Goal: Find specific page/section

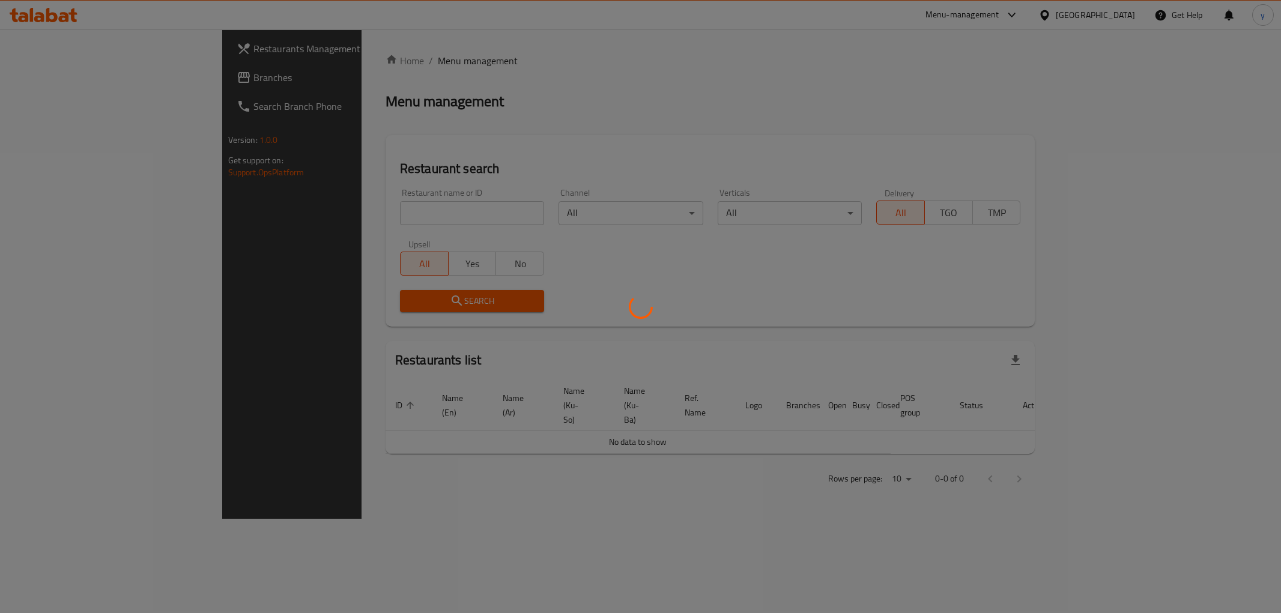
click at [399, 205] on div at bounding box center [640, 306] width 1281 height 613
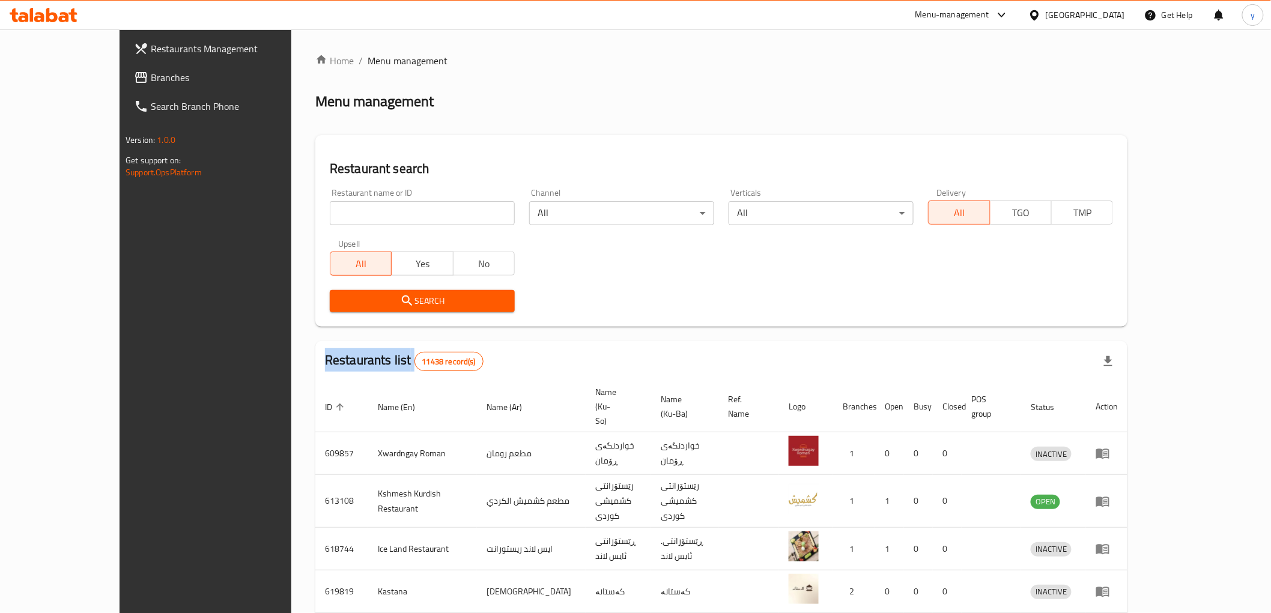
click at [399, 205] on div at bounding box center [635, 306] width 1271 height 613
drag, startPoint x: 0, startPoint y: 0, endPoint x: 399, endPoint y: 205, distance: 448.4
click at [399, 205] on input "search" at bounding box center [422, 213] width 185 height 24
paste input "[PERSON_NAME]"
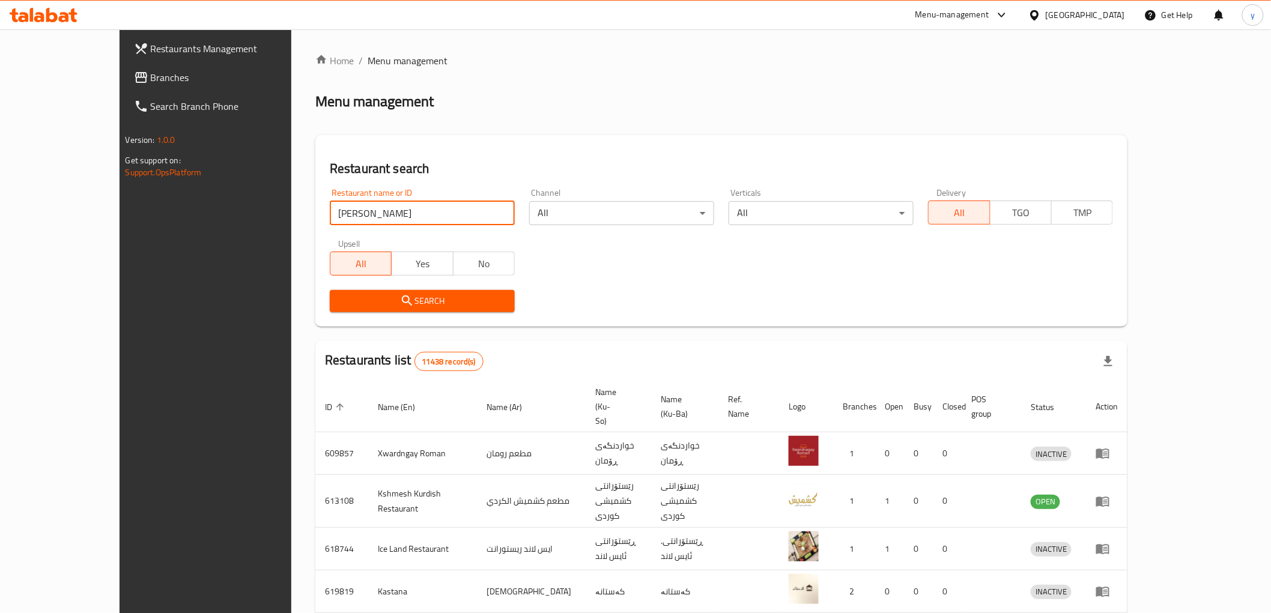
type input "[PERSON_NAME]"
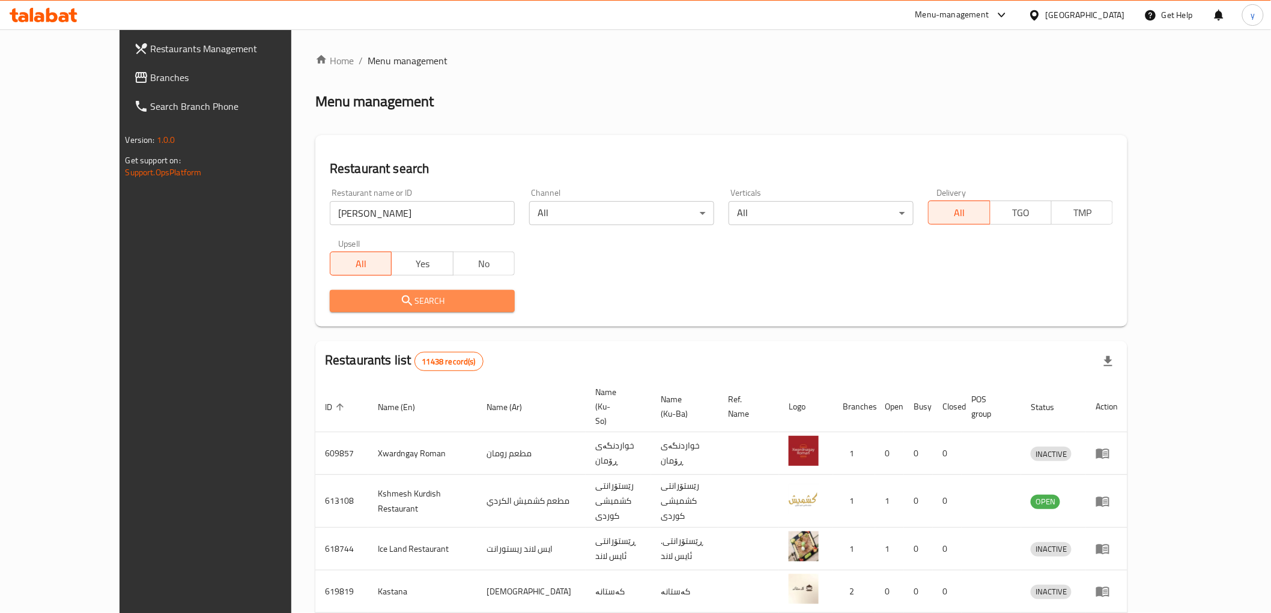
click at [400, 299] on icon "submit" at bounding box center [407, 301] width 14 height 14
click at [346, 299] on div at bounding box center [635, 306] width 1271 height 613
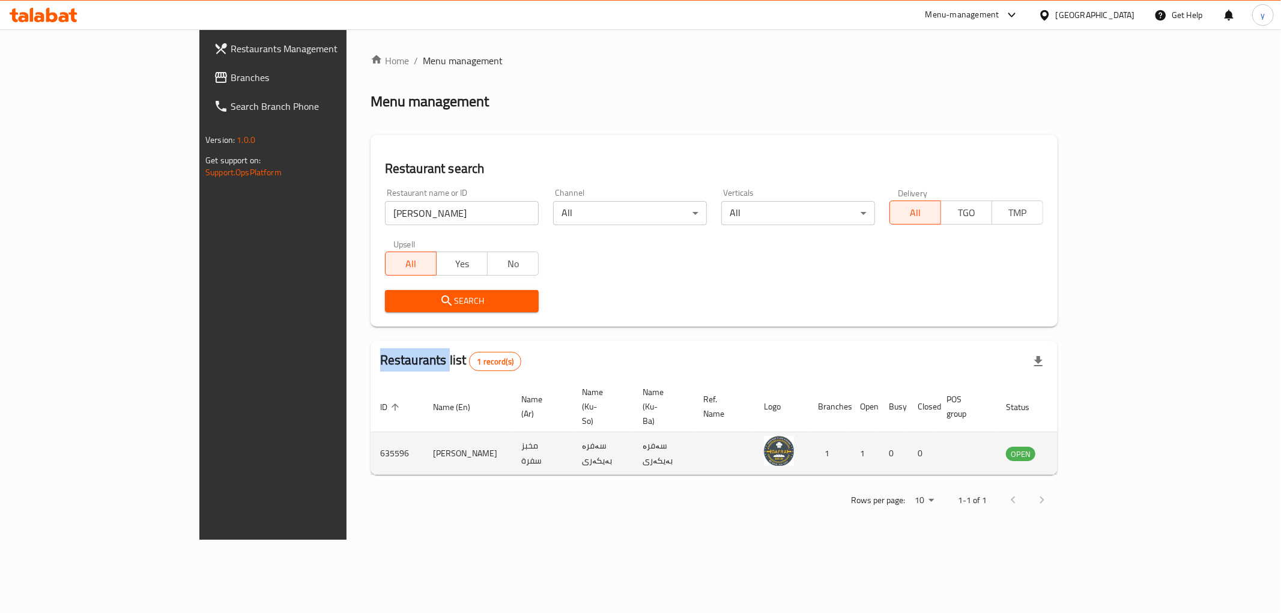
click at [1091, 446] on link "enhanced table" at bounding box center [1080, 453] width 22 height 14
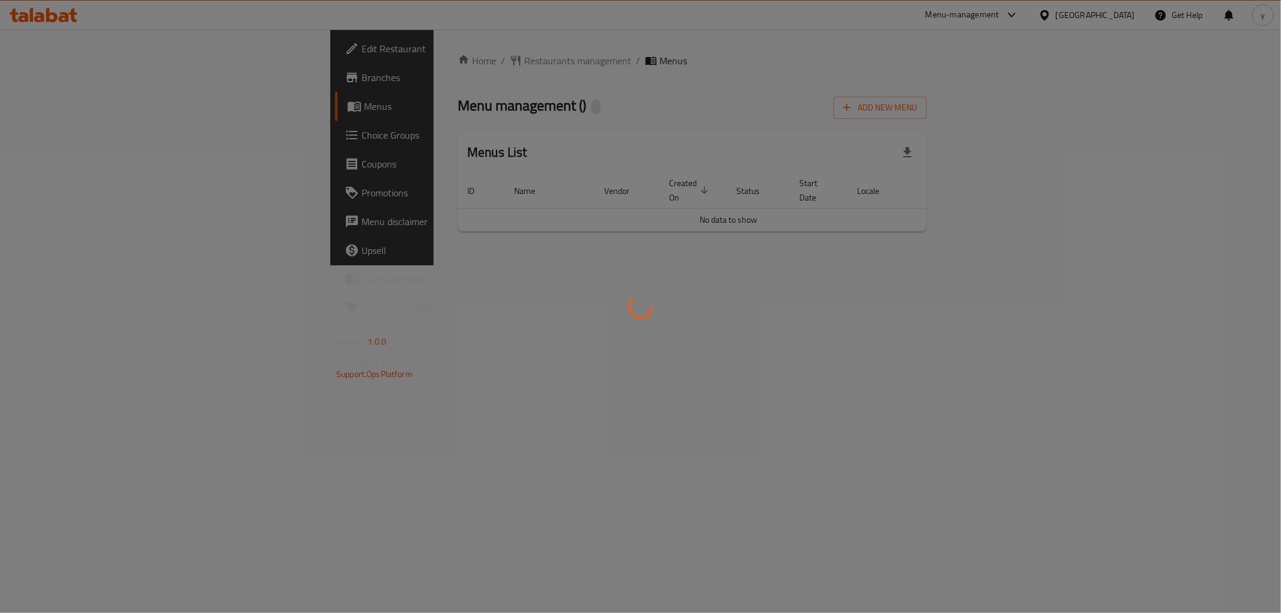
click at [1214, 425] on div at bounding box center [640, 306] width 1281 height 613
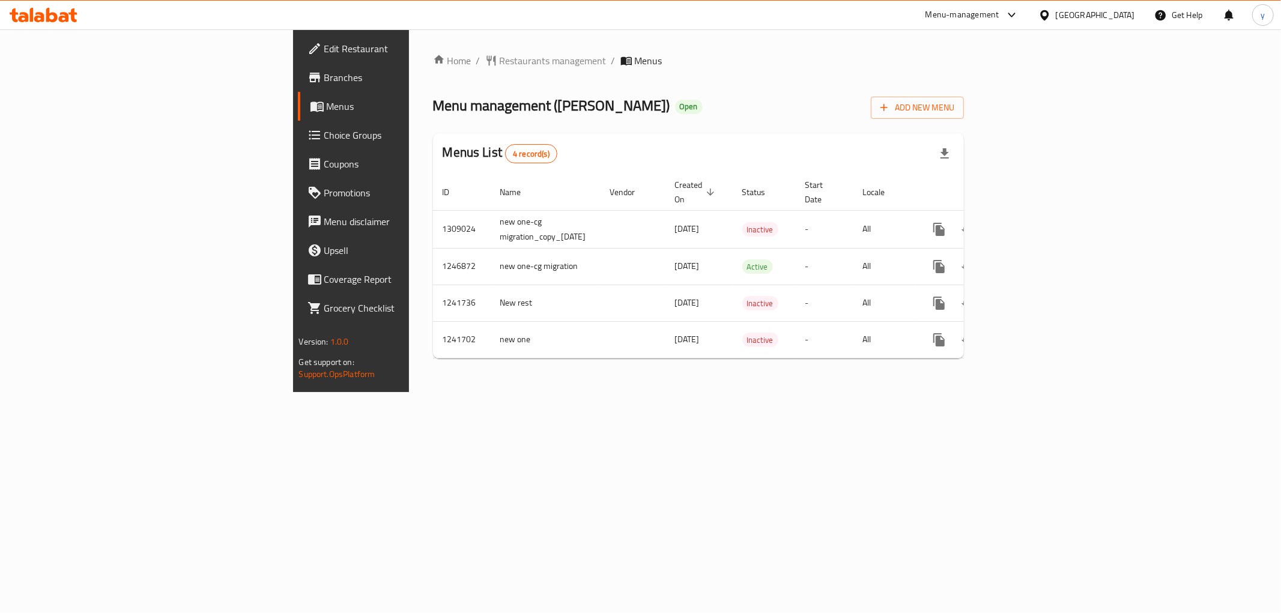
click at [324, 81] on span "Branches" at bounding box center [410, 77] width 173 height 14
